Goal: Task Accomplishment & Management: Manage account settings

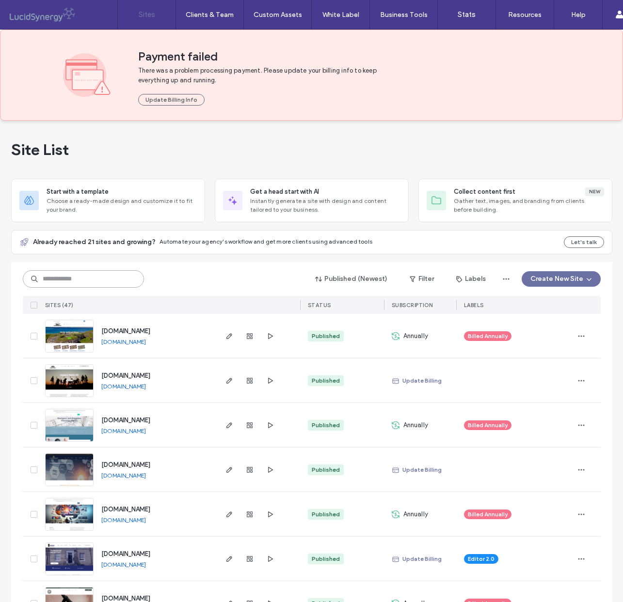
click at [74, 281] on input at bounding box center [83, 278] width 121 height 17
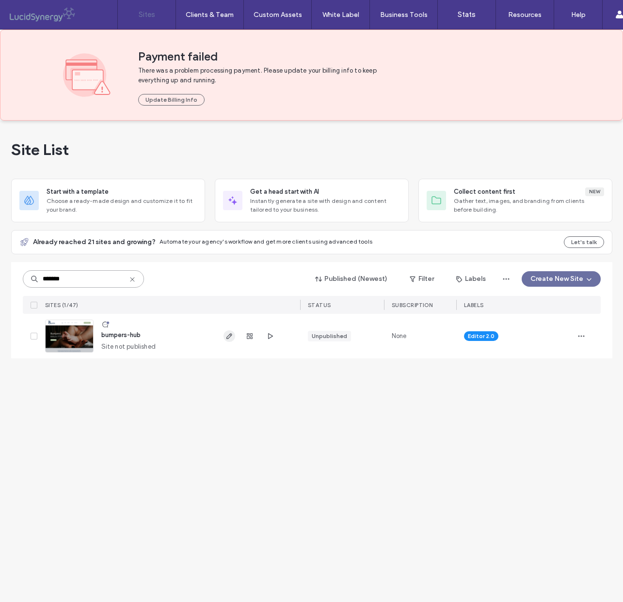
type input "*******"
click at [228, 337] on icon "button" at bounding box center [229, 337] width 8 height 8
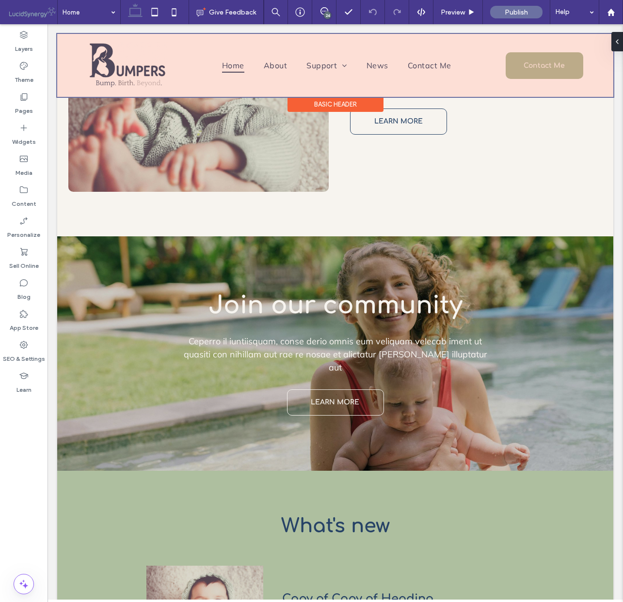
scroll to position [1380, 0]
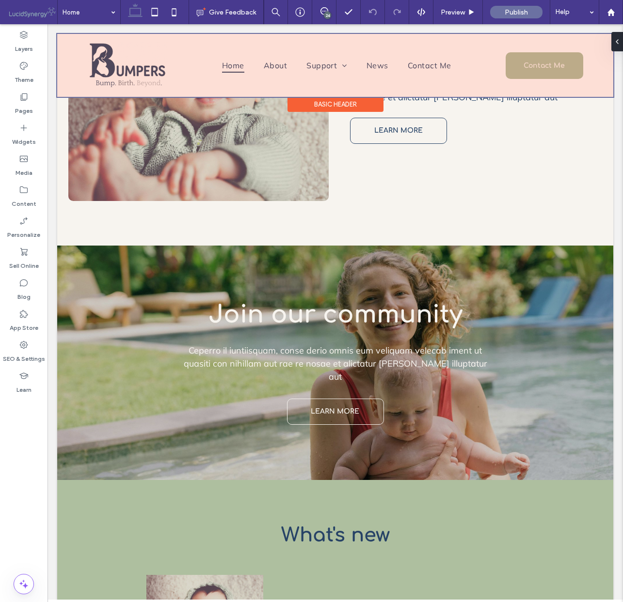
click at [280, 70] on div at bounding box center [335, 65] width 556 height 63
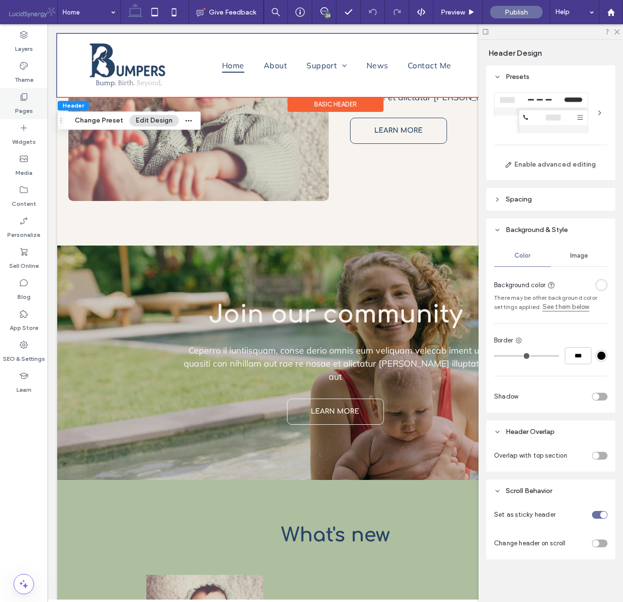
click at [20, 101] on icon at bounding box center [24, 97] width 10 height 10
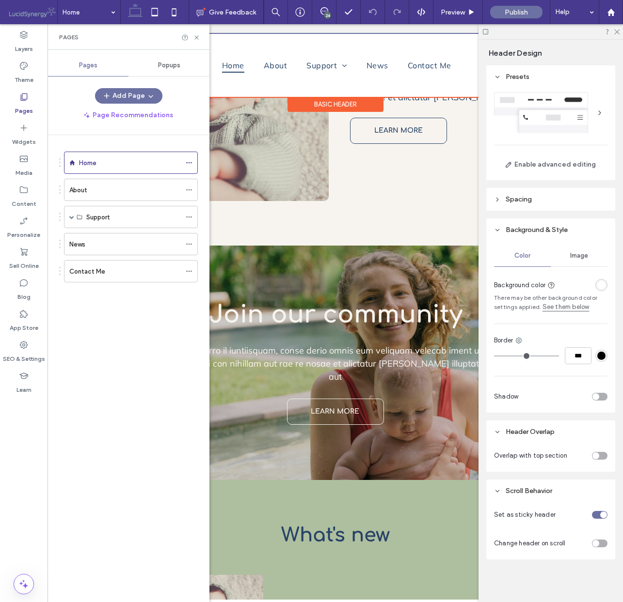
click at [77, 189] on label "About" at bounding box center [78, 190] width 18 height 17
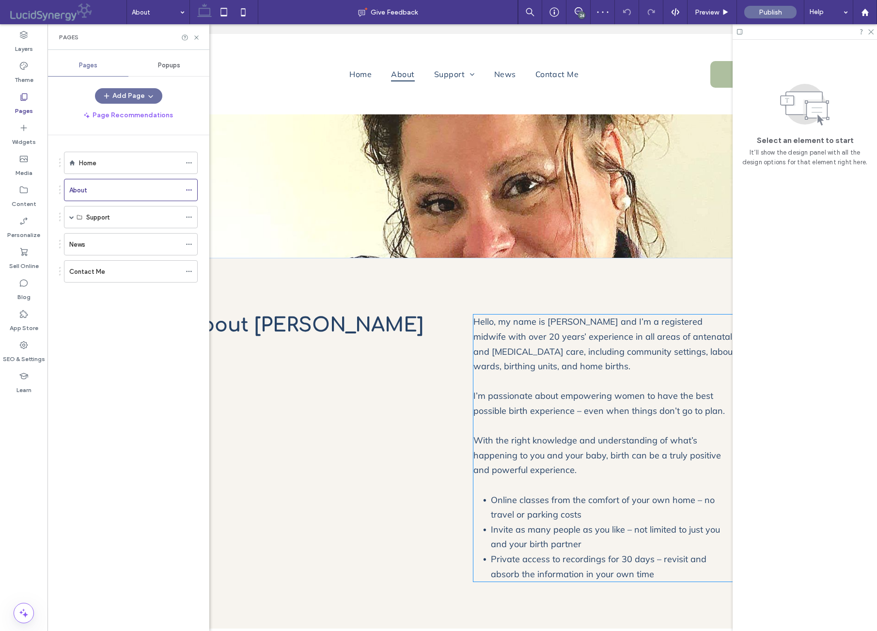
scroll to position [209, 0]
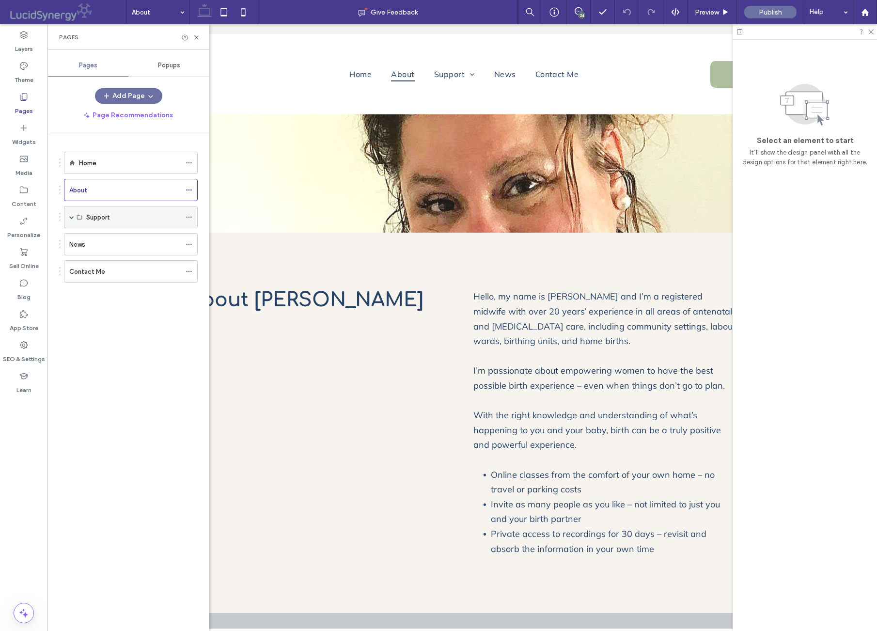
click at [69, 215] on div "Support" at bounding box center [131, 217] width 134 height 22
click at [72, 217] on span at bounding box center [71, 217] width 5 height 5
click at [105, 237] on label "Week One" at bounding box center [101, 239] width 30 height 17
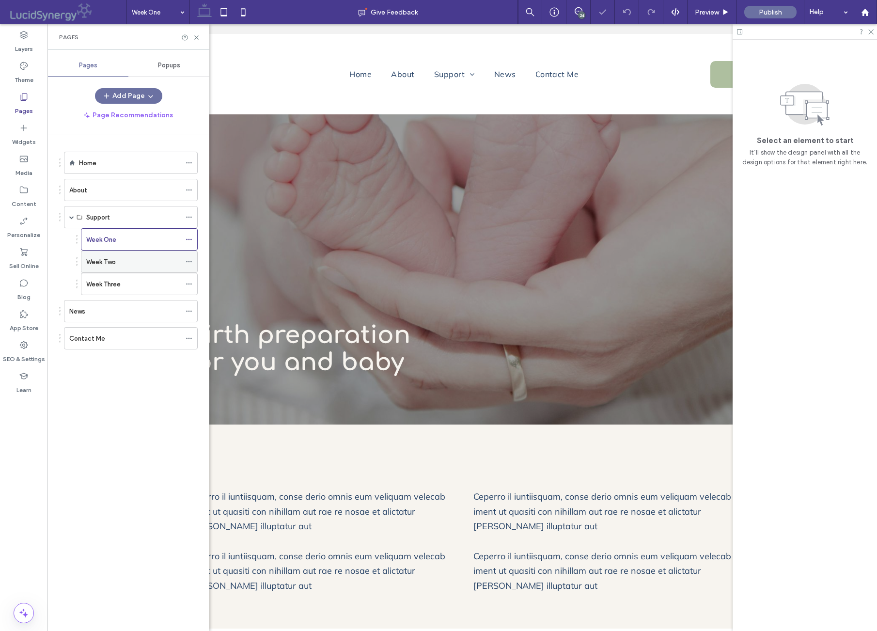
click at [110, 256] on div "Week Two" at bounding box center [133, 261] width 95 height 21
click at [112, 283] on label "Week Three" at bounding box center [103, 284] width 34 height 17
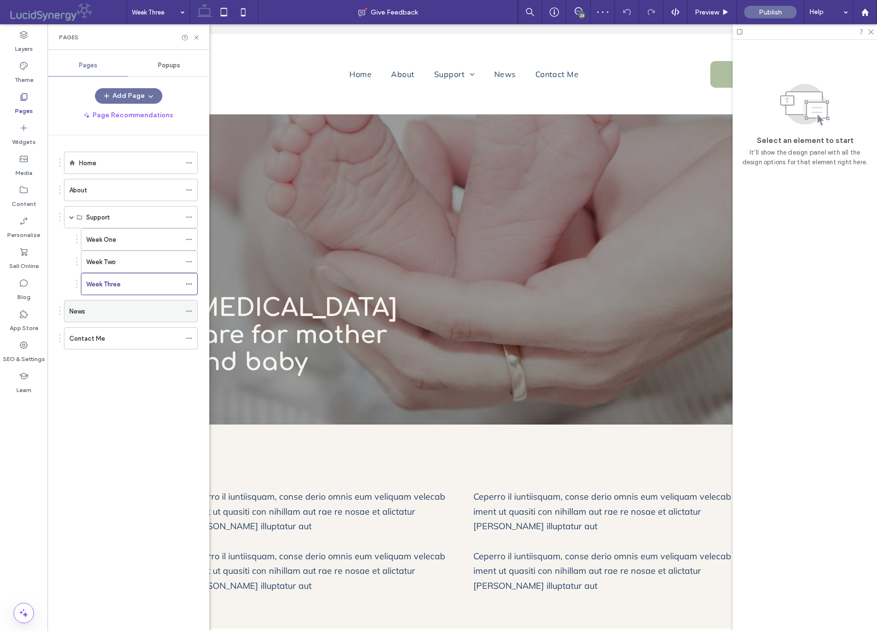
click at [93, 309] on div "News" at bounding box center [124, 311] width 111 height 10
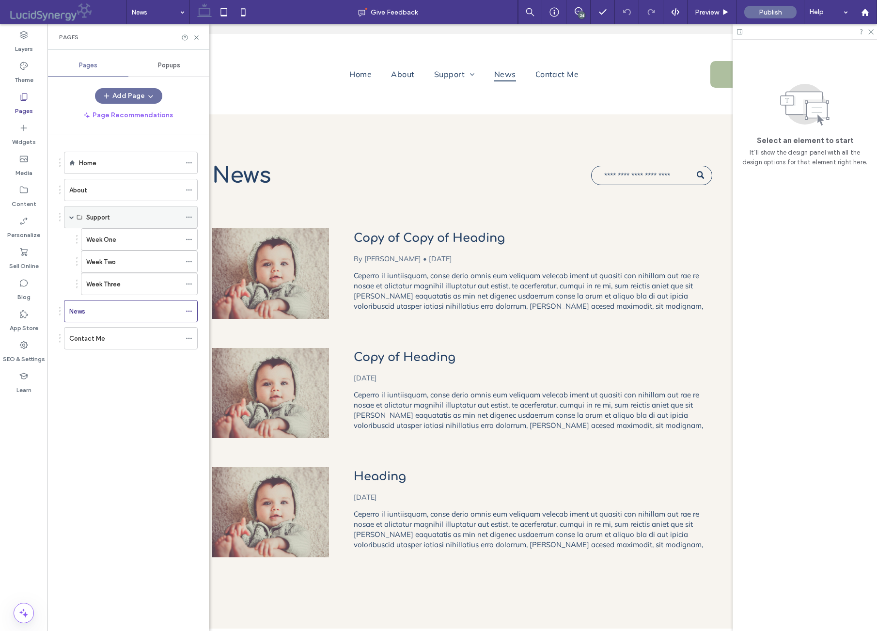
click at [112, 221] on div "Support" at bounding box center [133, 217] width 95 height 10
click at [622, 13] on use at bounding box center [864, 11] width 7 height 7
